Goal: Task Accomplishment & Management: Complete application form

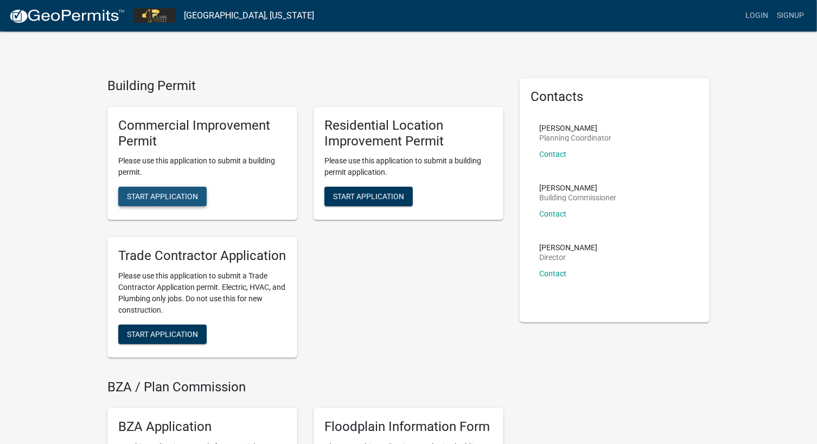
click at [148, 195] on span "Start Application" at bounding box center [162, 196] width 71 height 9
click at [181, 330] on span "Start Application" at bounding box center [162, 334] width 71 height 9
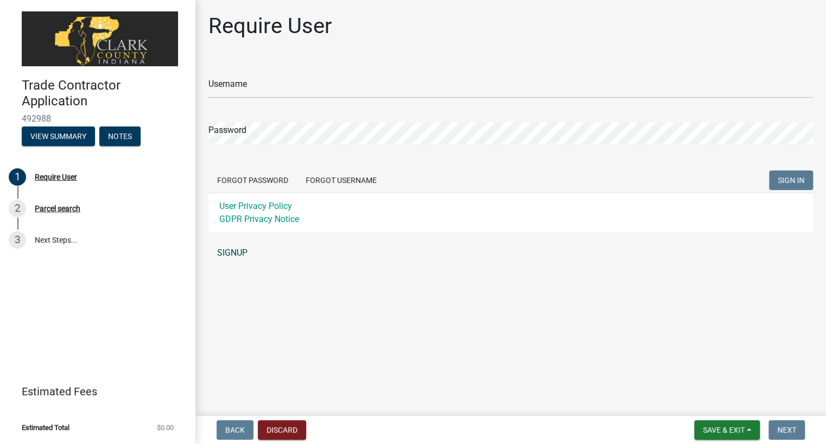
click at [225, 254] on link "SIGNUP" at bounding box center [510, 253] width 604 height 22
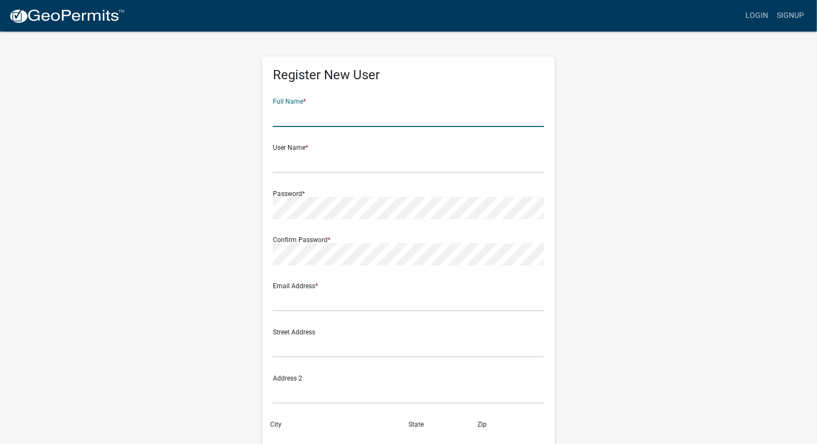
click at [296, 110] on input "text" at bounding box center [408, 116] width 271 height 22
type input "[PERSON_NAME] Company"
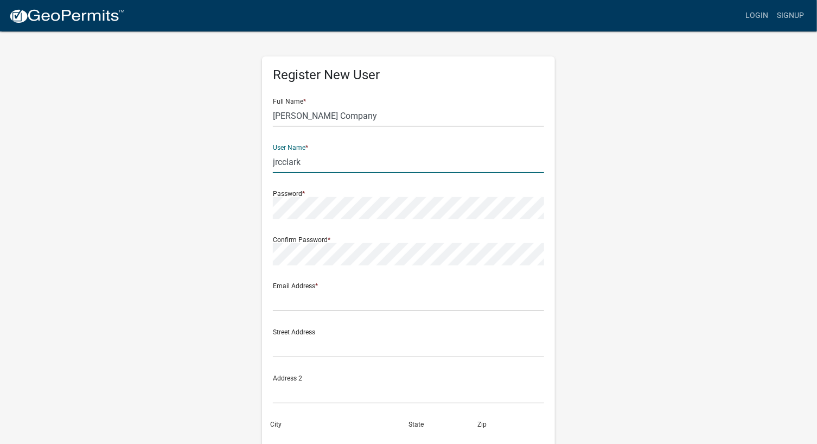
type input "jrcclark"
click at [319, 300] on input "text" at bounding box center [408, 300] width 271 height 22
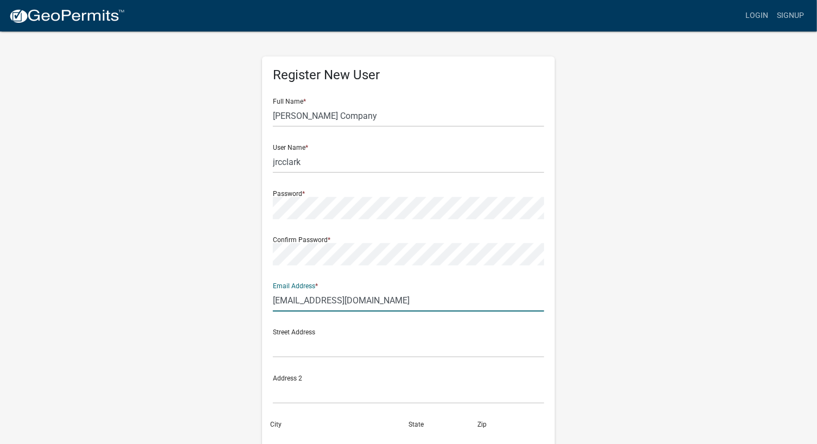
type input "[EMAIL_ADDRESS][DOMAIN_NAME]"
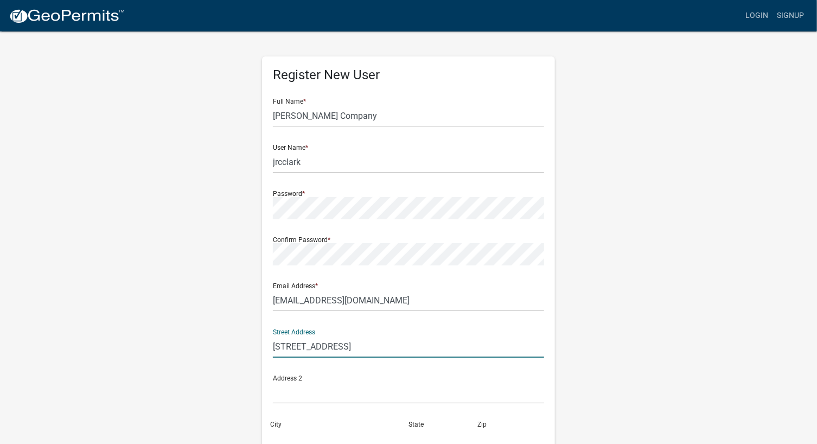
type input "[STREET_ADDRESS]"
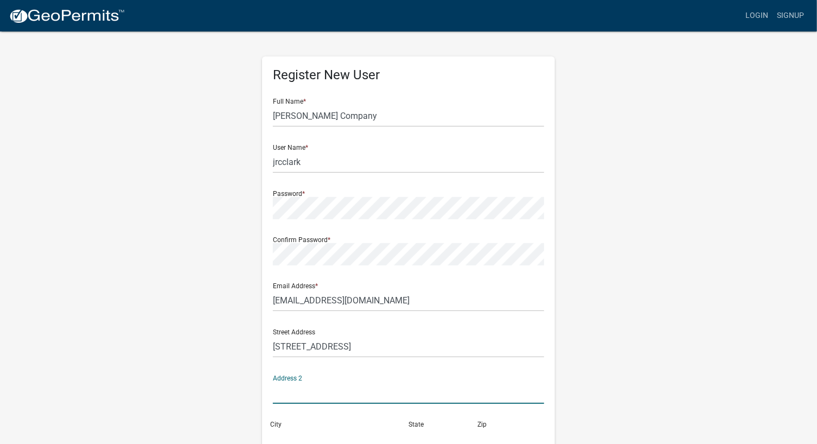
scroll to position [6, 0]
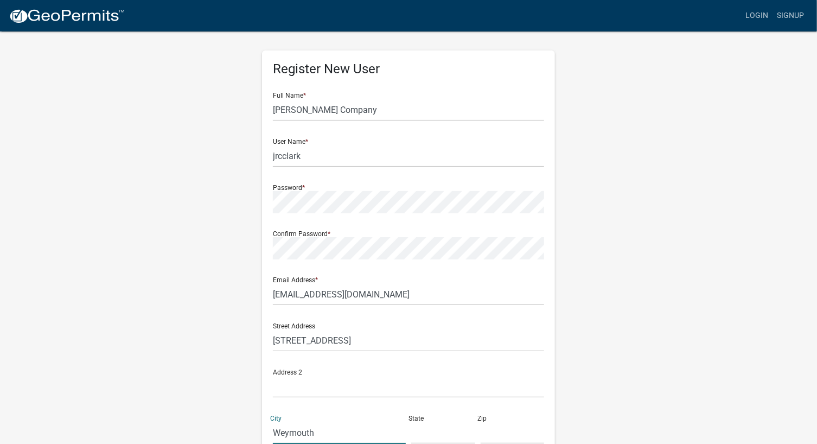
type input "Weymouth"
type input "MA"
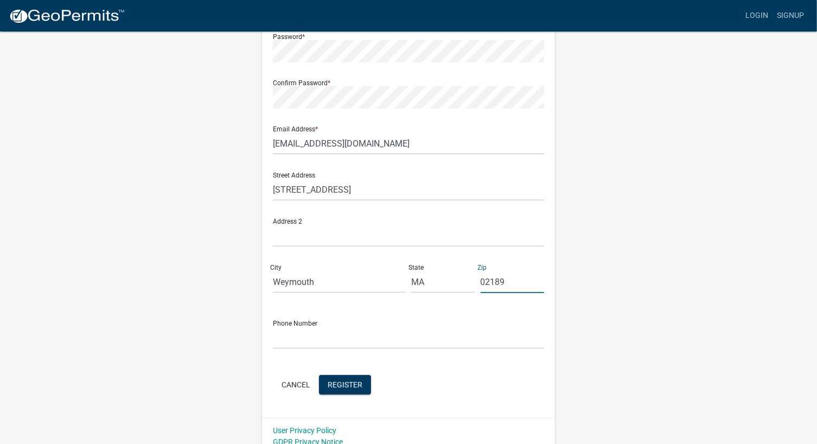
scroll to position [167, 0]
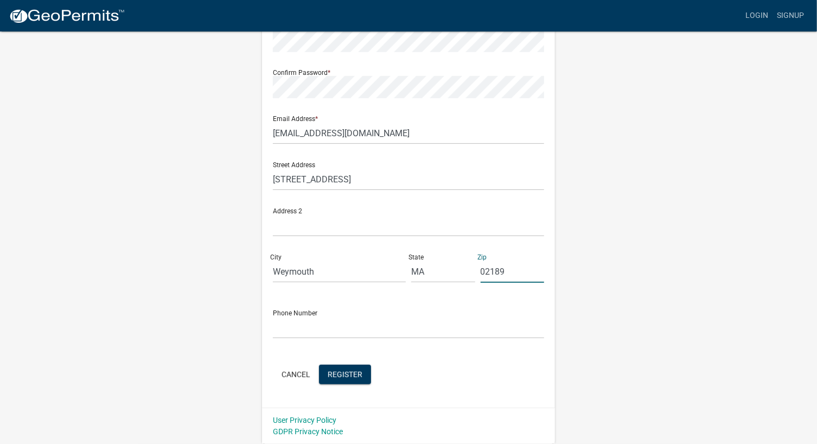
type input "02189"
click at [295, 315] on div "Phone Number" at bounding box center [408, 319] width 271 height 37
click at [289, 326] on input "text" at bounding box center [408, 327] width 271 height 22
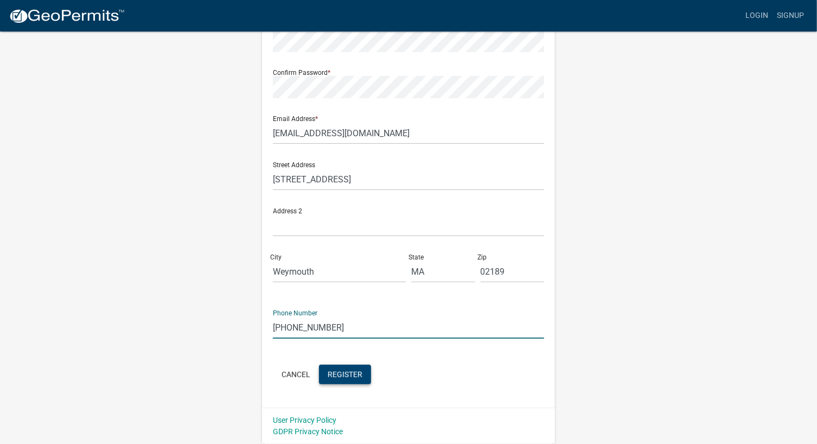
type input "[PHONE_NUMBER]"
click at [350, 382] on button "Register" at bounding box center [345, 375] width 52 height 20
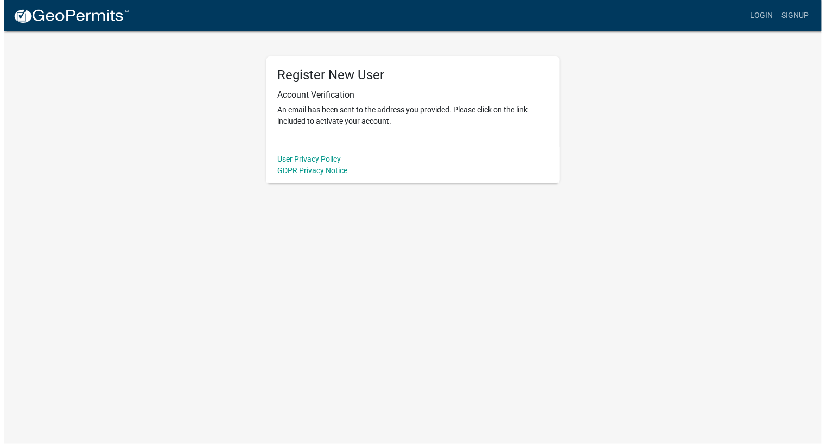
scroll to position [0, 0]
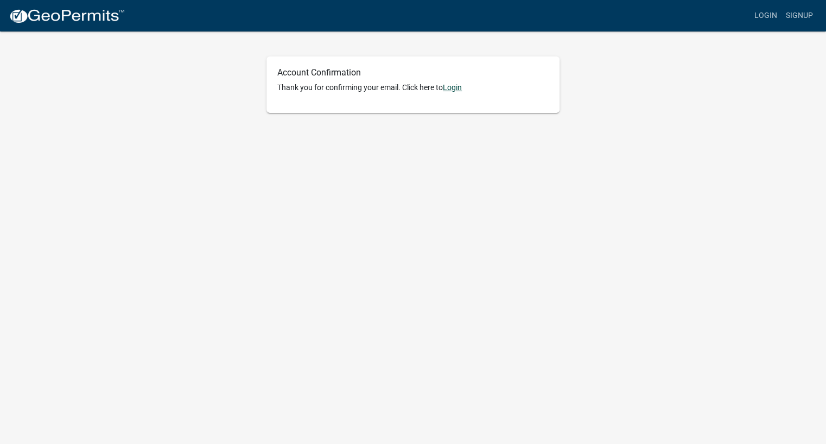
click at [447, 90] on link "Login" at bounding box center [452, 87] width 19 height 9
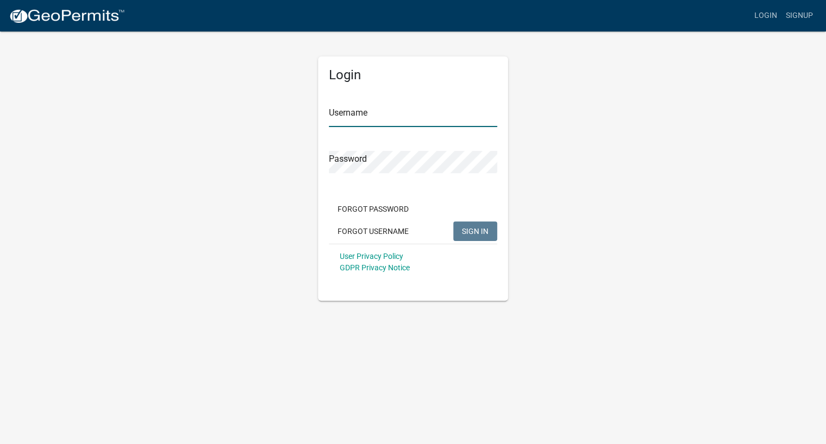
type input "jrcclark"
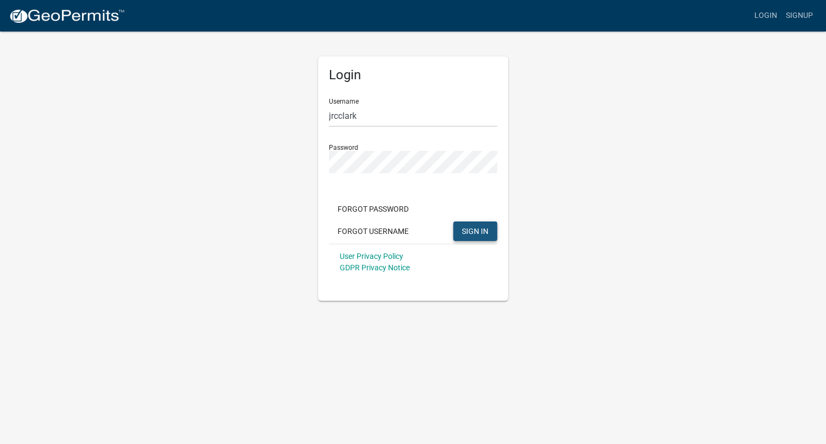
click at [493, 231] on button "SIGN IN" at bounding box center [475, 231] width 44 height 20
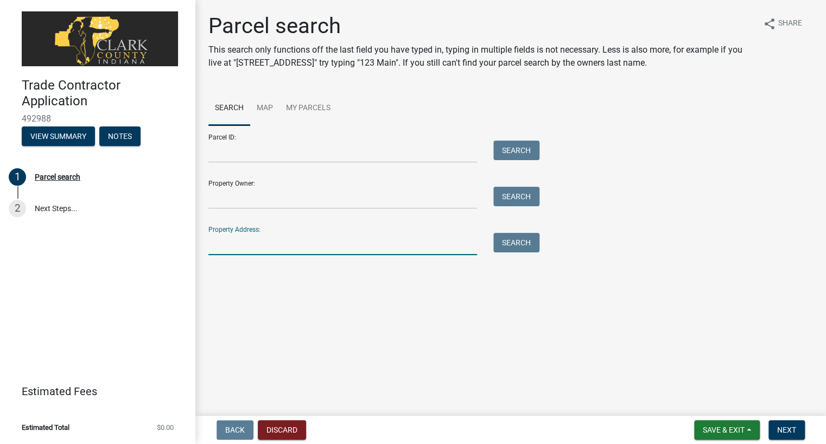
click at [221, 241] on input "Property Address:" at bounding box center [342, 244] width 269 height 22
type input "1914 E 10th"
click at [527, 243] on button "Search" at bounding box center [516, 243] width 46 height 20
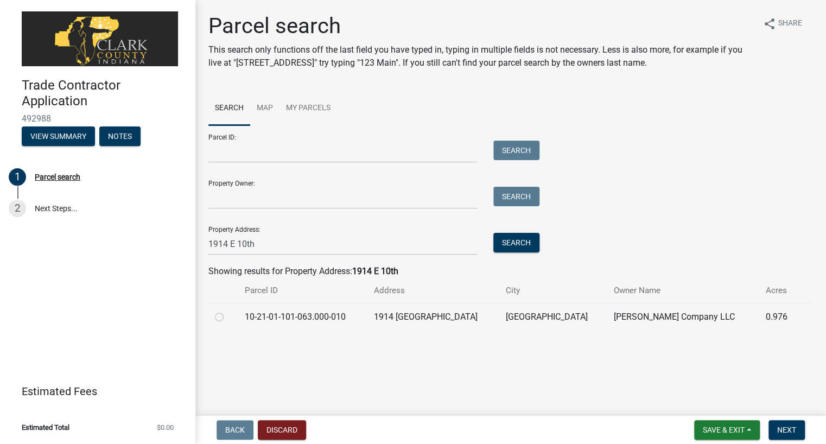
click at [228, 310] on label at bounding box center [228, 310] width 0 height 0
click at [228, 317] on input "radio" at bounding box center [231, 313] width 7 height 7
radio input "true"
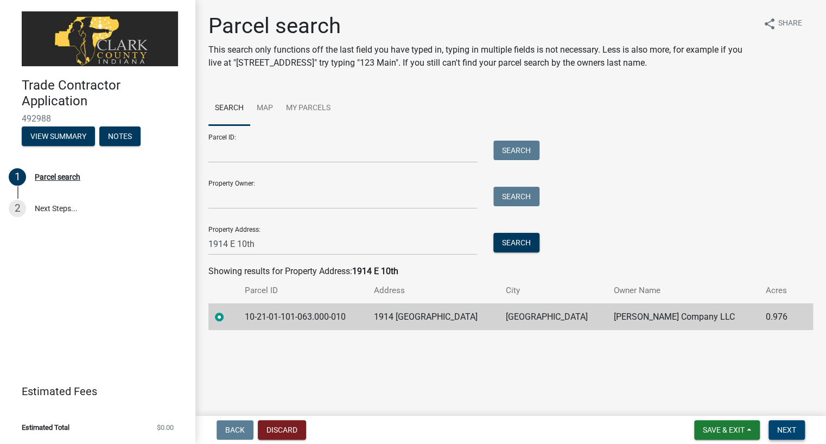
click at [790, 426] on span "Next" at bounding box center [786, 429] width 19 height 9
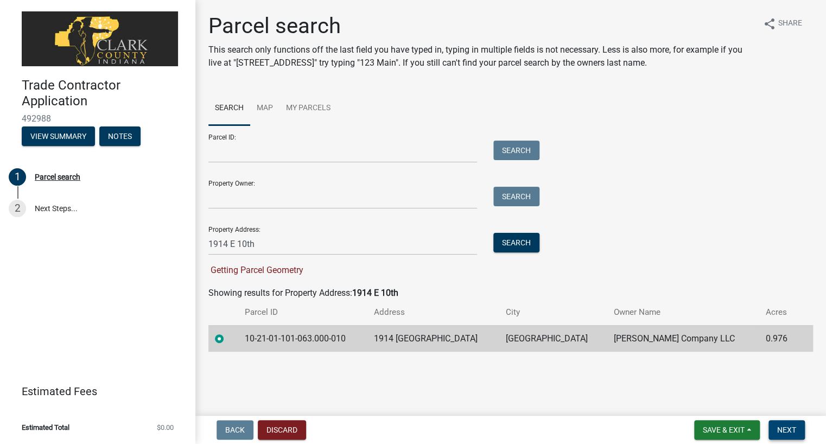
click at [782, 430] on span "Next" at bounding box center [786, 429] width 19 height 9
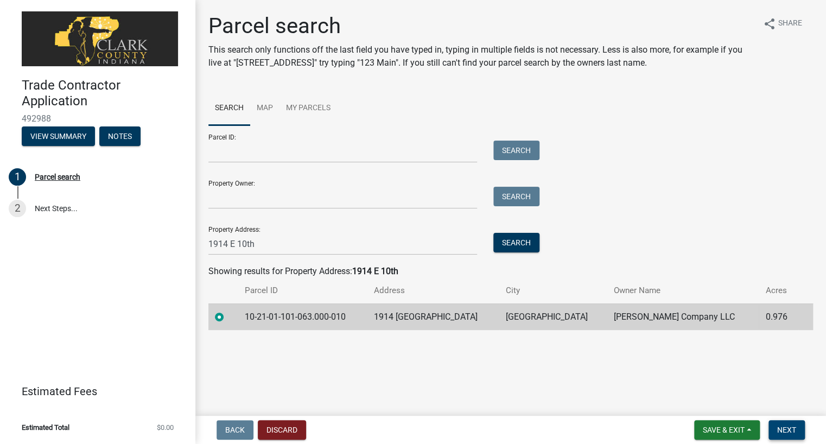
click at [788, 426] on span "Next" at bounding box center [786, 429] width 19 height 9
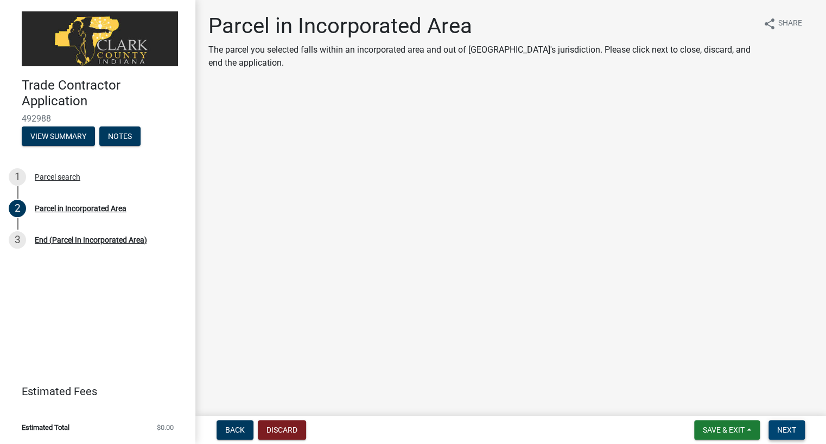
click at [792, 424] on button "Next" at bounding box center [786, 430] width 36 height 20
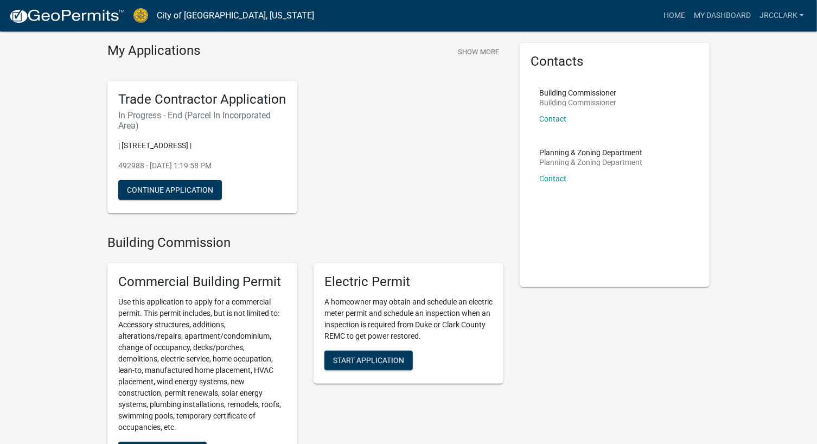
scroll to position [54, 0]
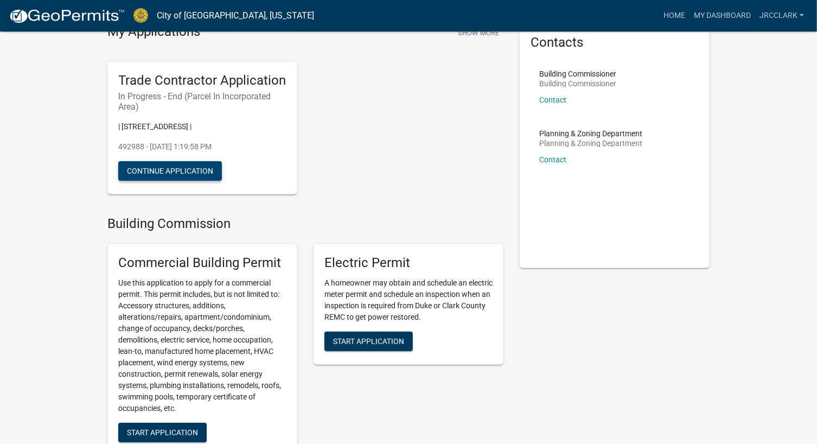
click at [185, 166] on button "Continue Application" at bounding box center [170, 171] width 104 height 20
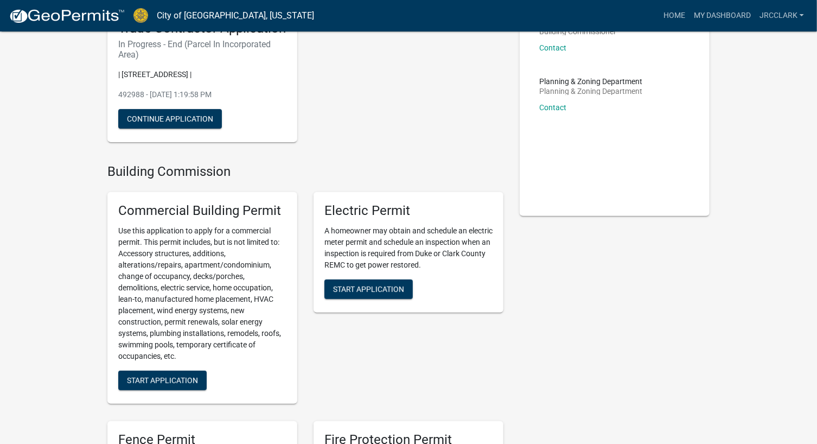
scroll to position [109, 0]
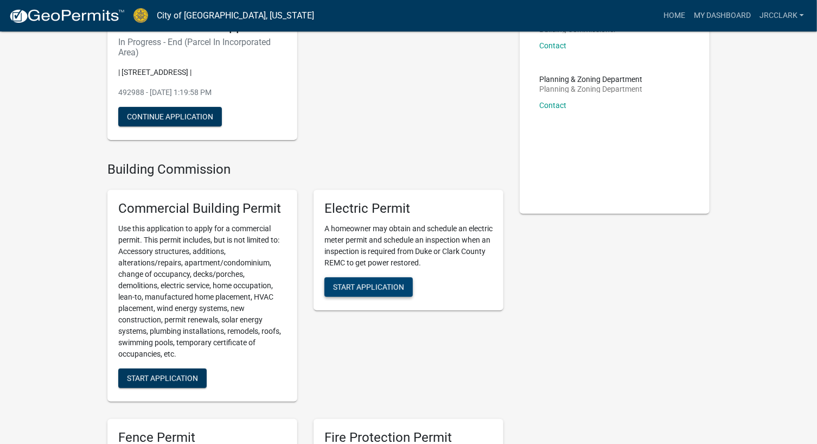
click at [397, 280] on button "Start Application" at bounding box center [368, 287] width 88 height 20
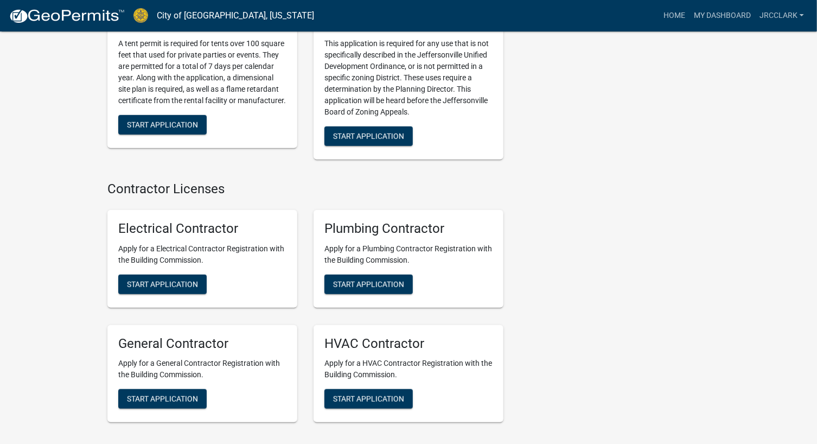
scroll to position [2333, 0]
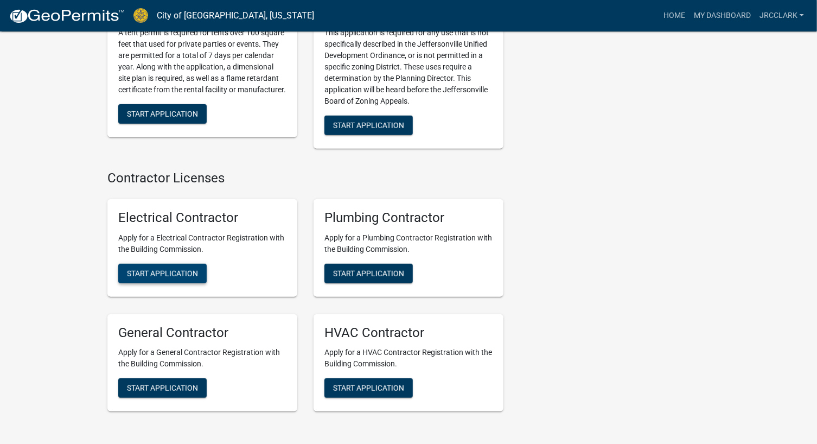
click at [182, 269] on span "Start Application" at bounding box center [162, 273] width 71 height 9
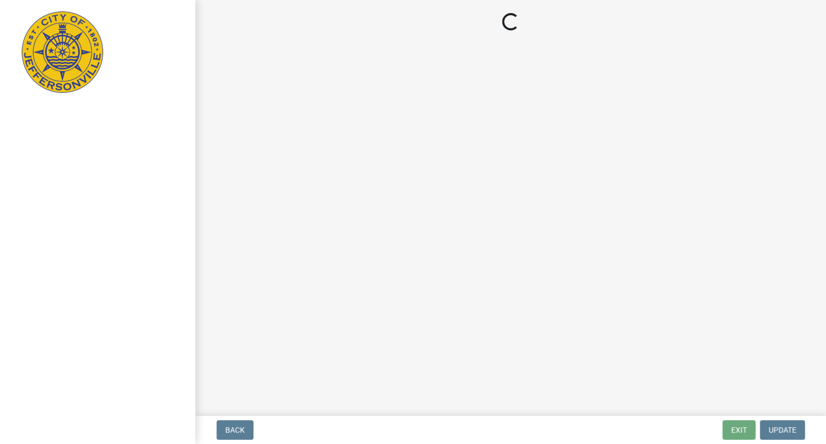
select select "MA"
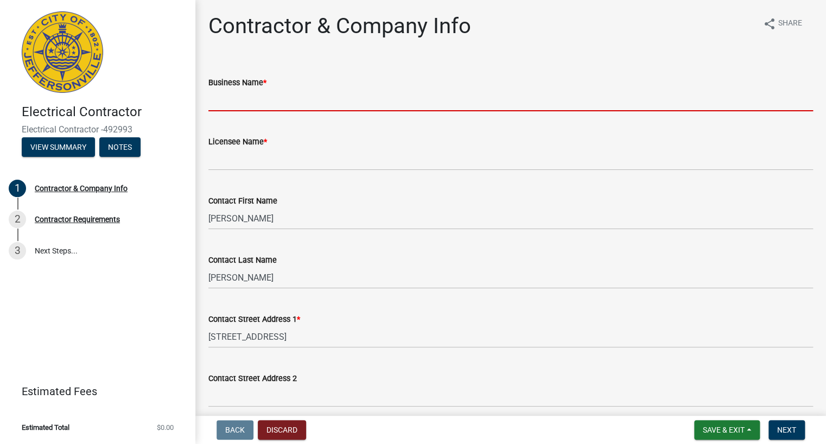
click at [278, 103] on input "Business Name *" at bounding box center [510, 100] width 604 height 22
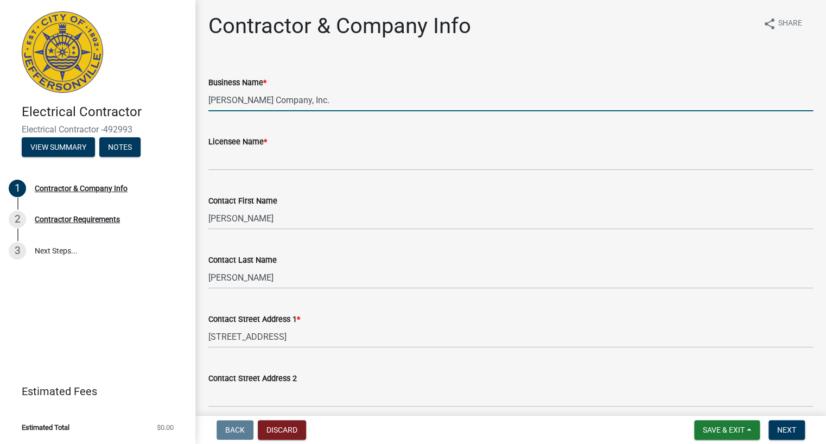
type input "[PERSON_NAME] Company, Inc."
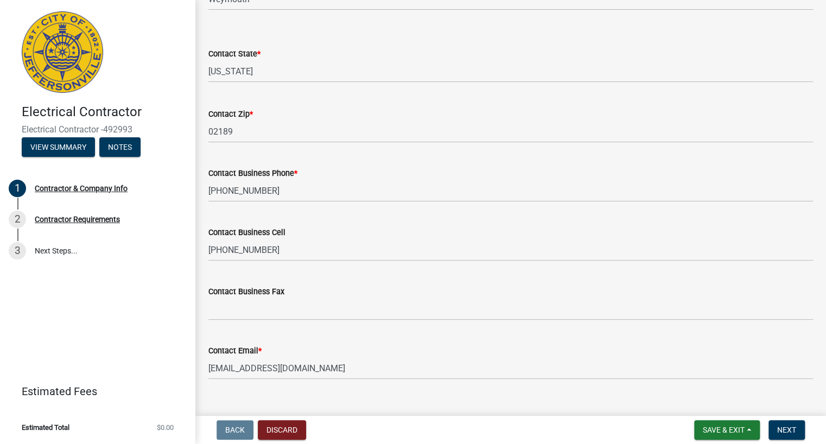
scroll to position [475, 0]
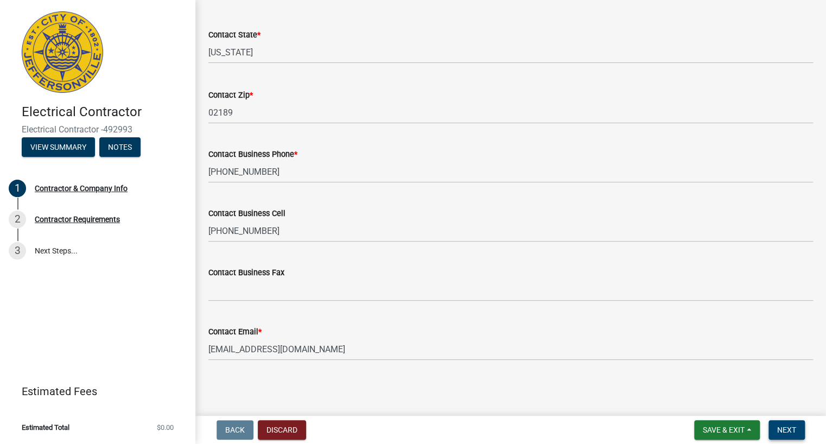
type input "[PERSON_NAME]"
click at [794, 426] on span "Next" at bounding box center [786, 429] width 19 height 9
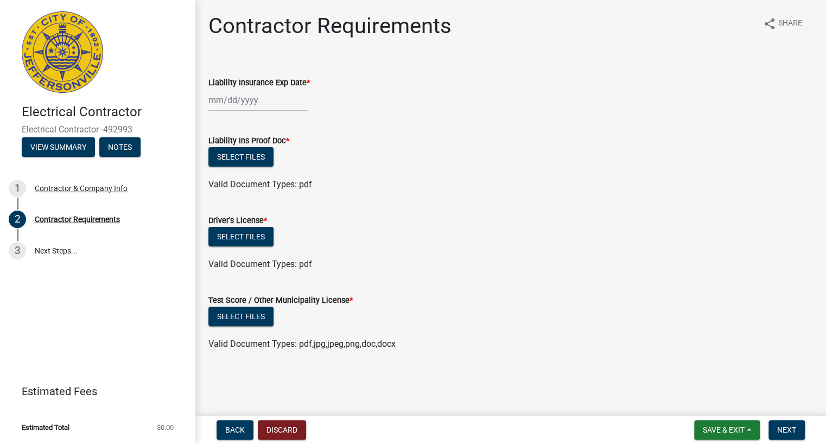
click at [206, 99] on div "Liability Insurance Exp Date *" at bounding box center [510, 86] width 621 height 50
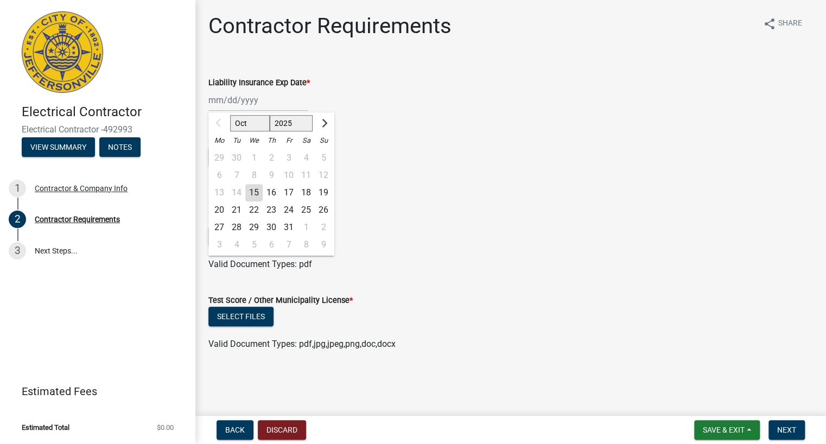
click at [213, 101] on div "Oct Nov [DATE] 2026 2027 2028 2029 2030 2031 2032 2033 2034 2035 2036 2037 2038…" at bounding box center [257, 100] width 99 height 22
click at [322, 127] on button "Next month" at bounding box center [323, 122] width 13 height 17
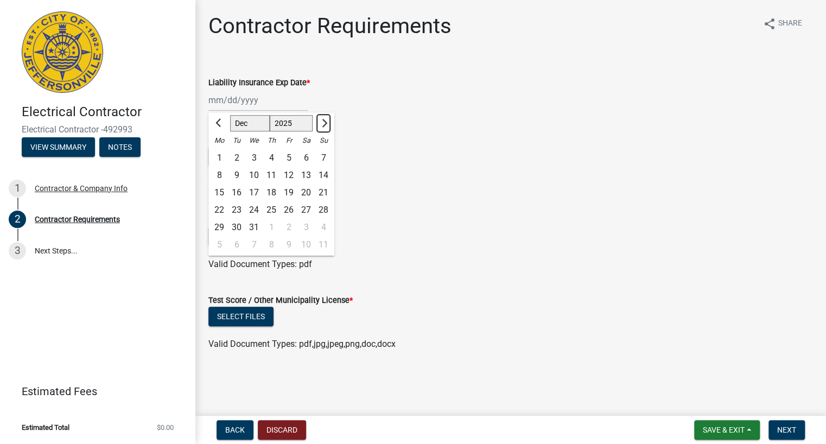
select select "2"
select select "2026"
click at [322, 127] on button "Next month" at bounding box center [323, 122] width 13 height 17
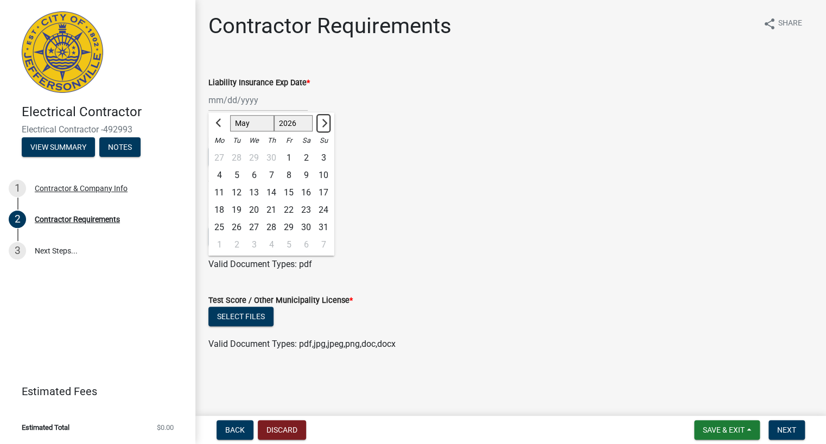
click at [322, 126] on span "Next month" at bounding box center [323, 123] width 8 height 8
select select "6"
click at [235, 211] on div "23" at bounding box center [236, 209] width 17 height 17
type input "[DATE]"
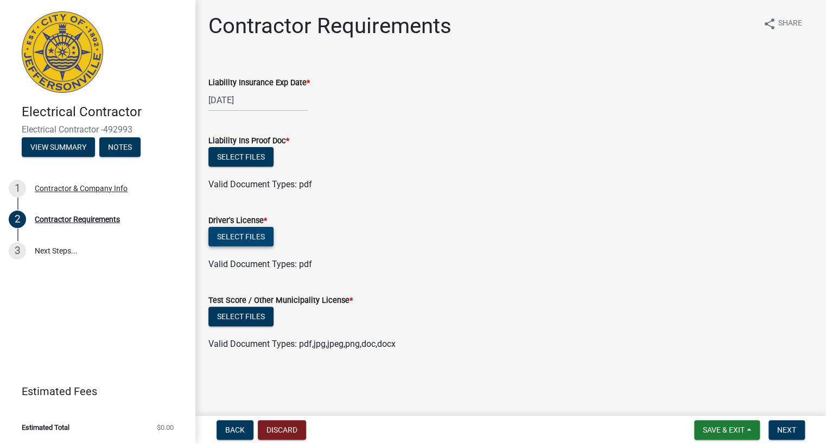
click at [245, 237] on button "Select files" at bounding box center [240, 237] width 65 height 20
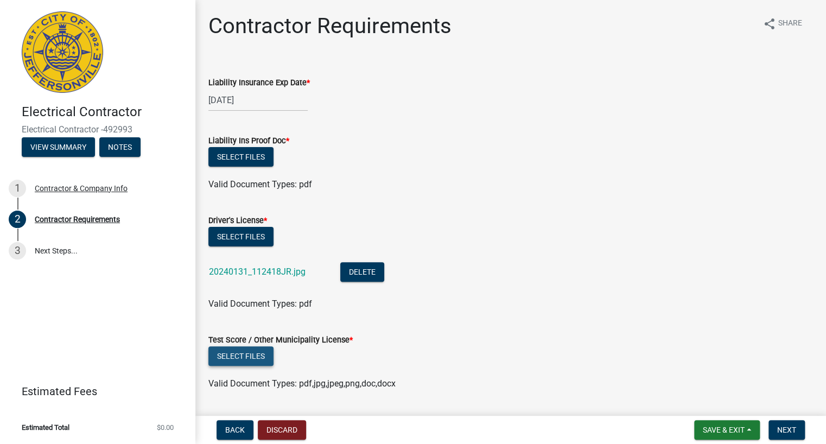
click at [240, 358] on button "Select files" at bounding box center [240, 356] width 65 height 20
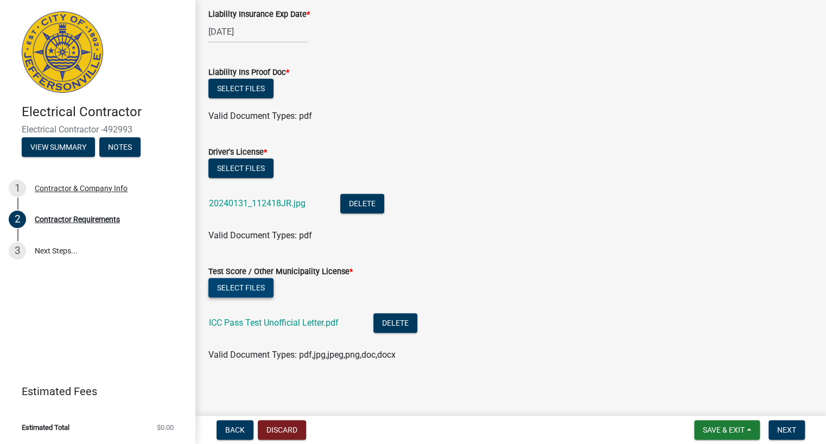
scroll to position [71, 0]
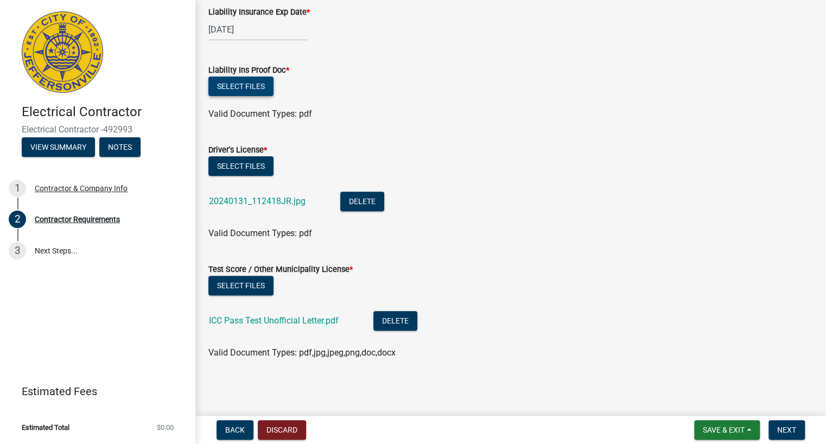
click at [254, 85] on button "Select files" at bounding box center [240, 86] width 65 height 20
click at [229, 287] on button "Select files" at bounding box center [240, 286] width 65 height 20
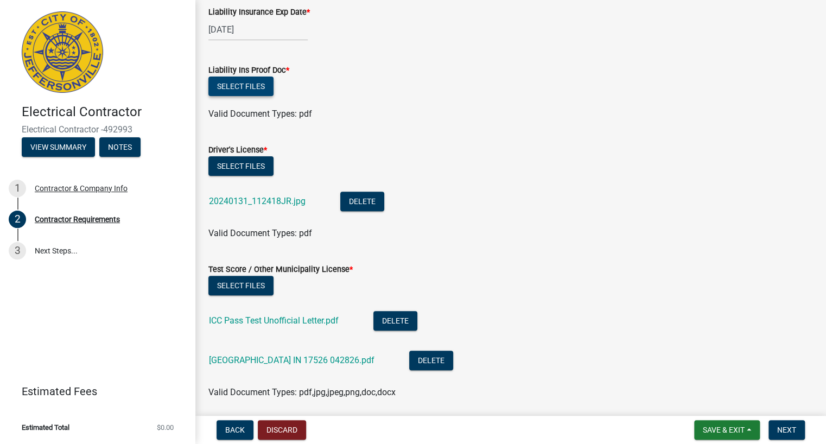
click at [244, 81] on button "Select files" at bounding box center [240, 86] width 65 height 20
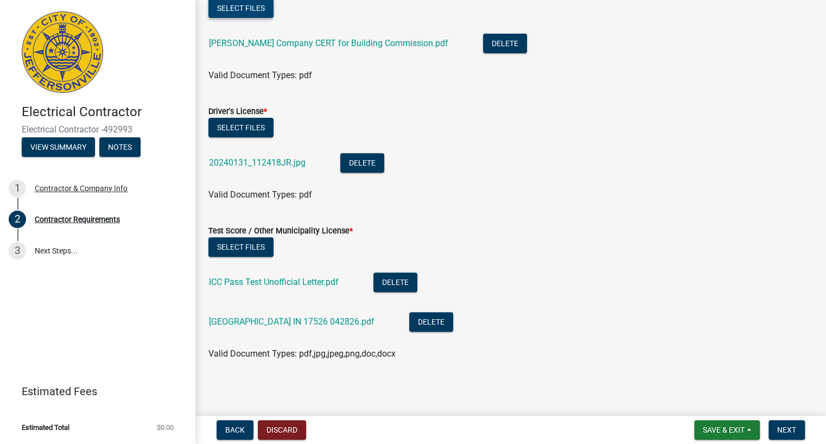
scroll to position [150, 0]
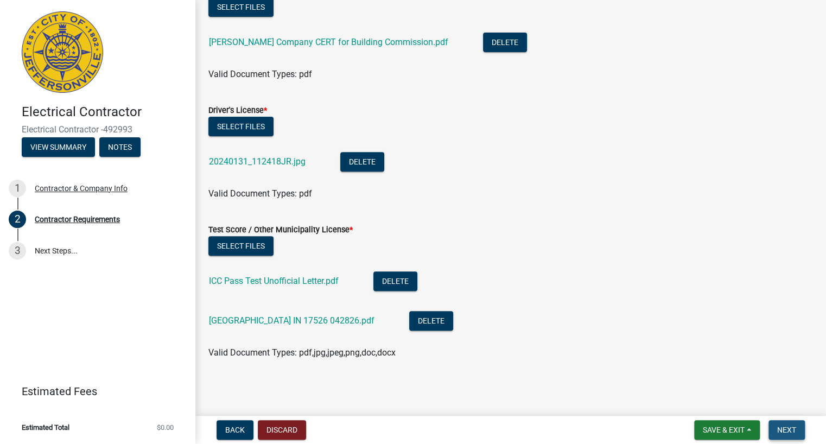
click at [794, 425] on span "Next" at bounding box center [786, 429] width 19 height 9
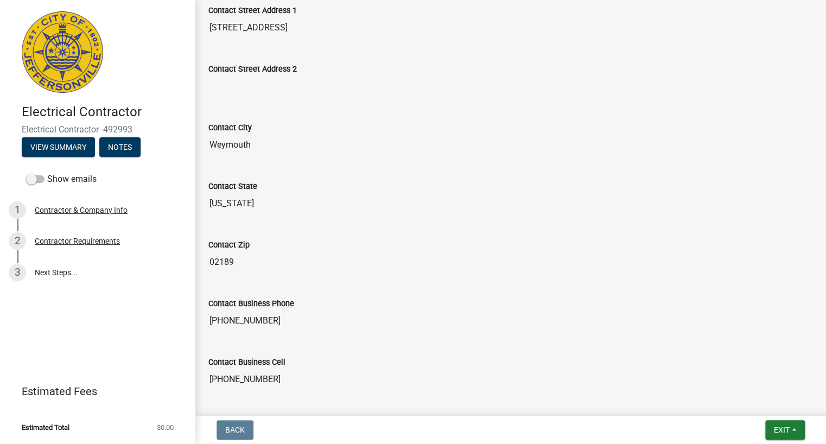
scroll to position [380, 0]
